Goal: Navigation & Orientation: Find specific page/section

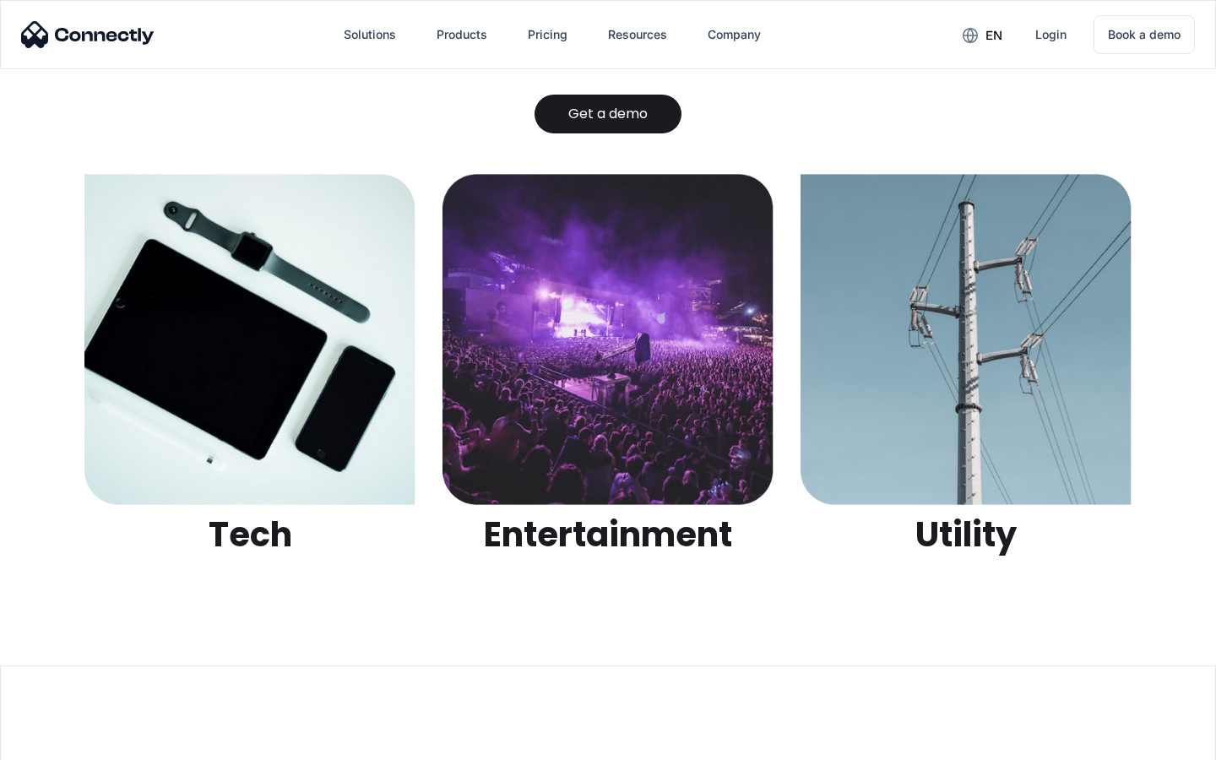
scroll to position [5329, 0]
